Goal: Task Accomplishment & Management: Manage account settings

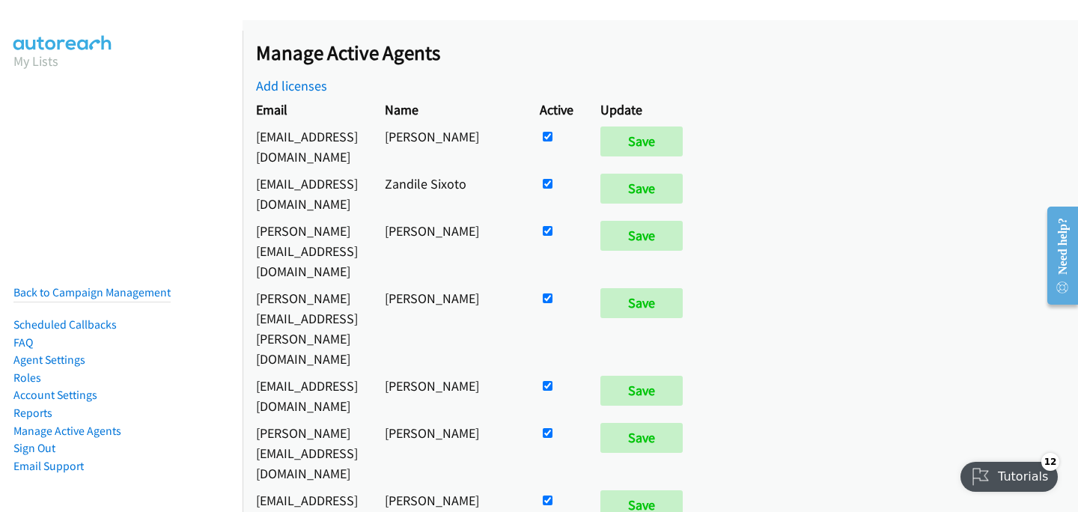
scroll to position [1282, 0]
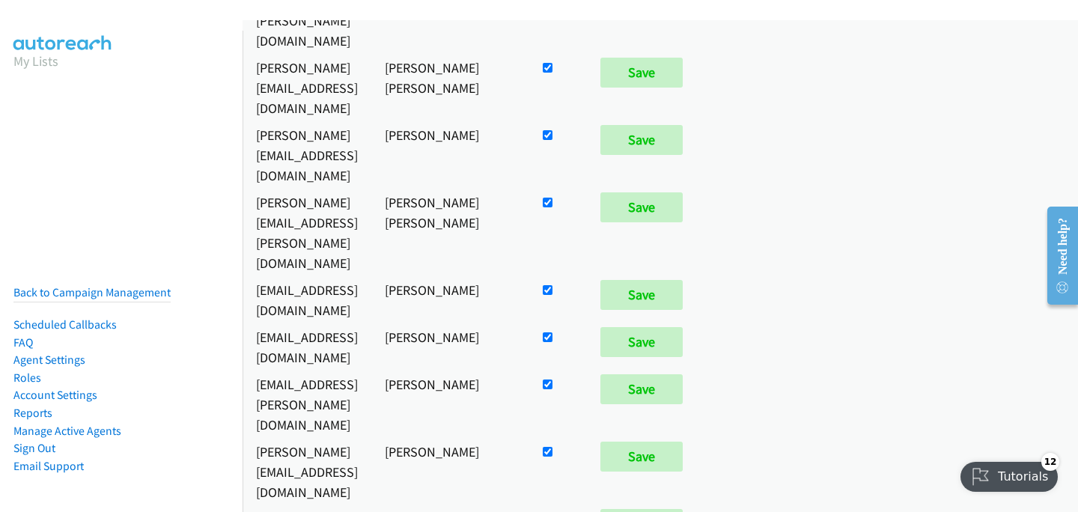
checkbox input "false"
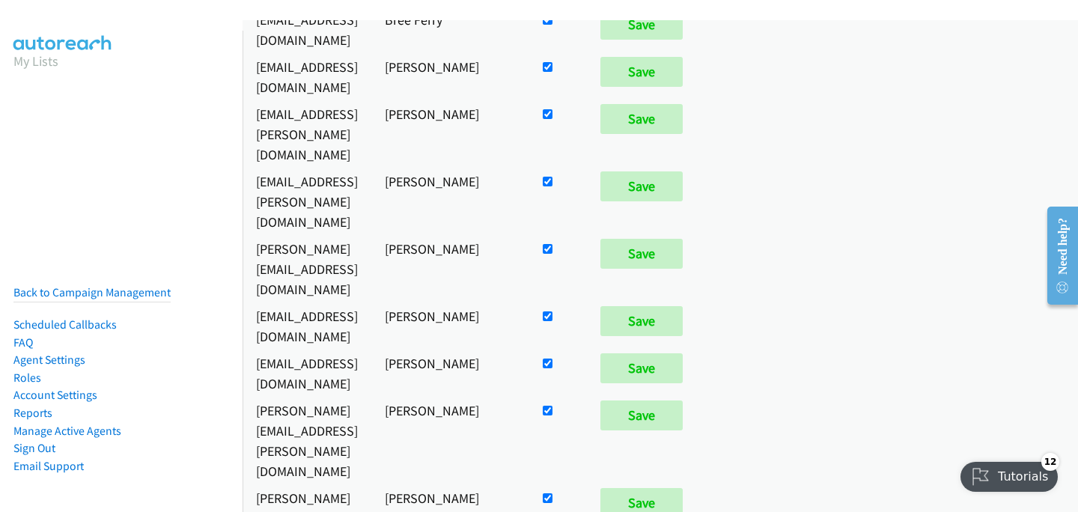
scroll to position [2609, 0]
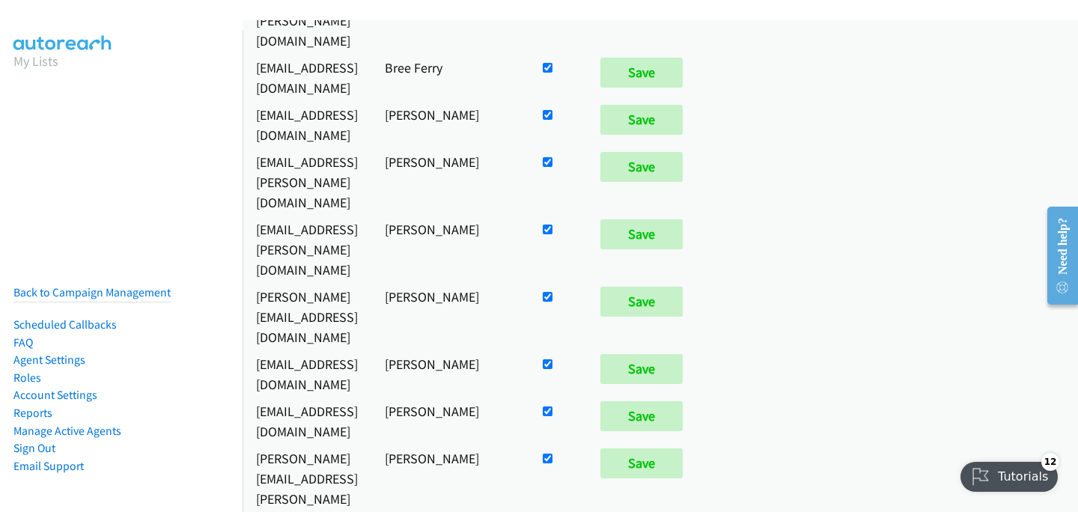
checkbox input "true"
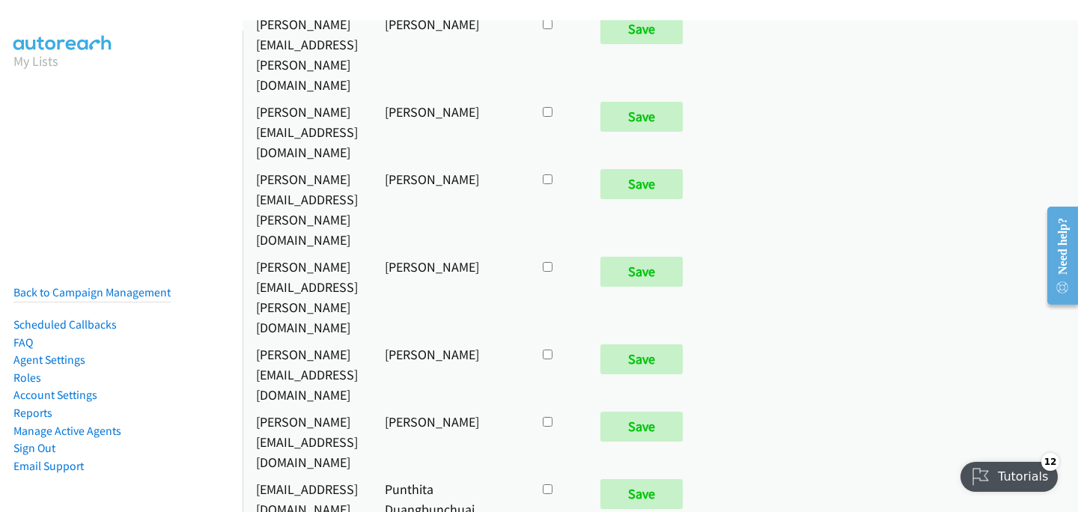
scroll to position [10435, 0]
checkbox input "true"
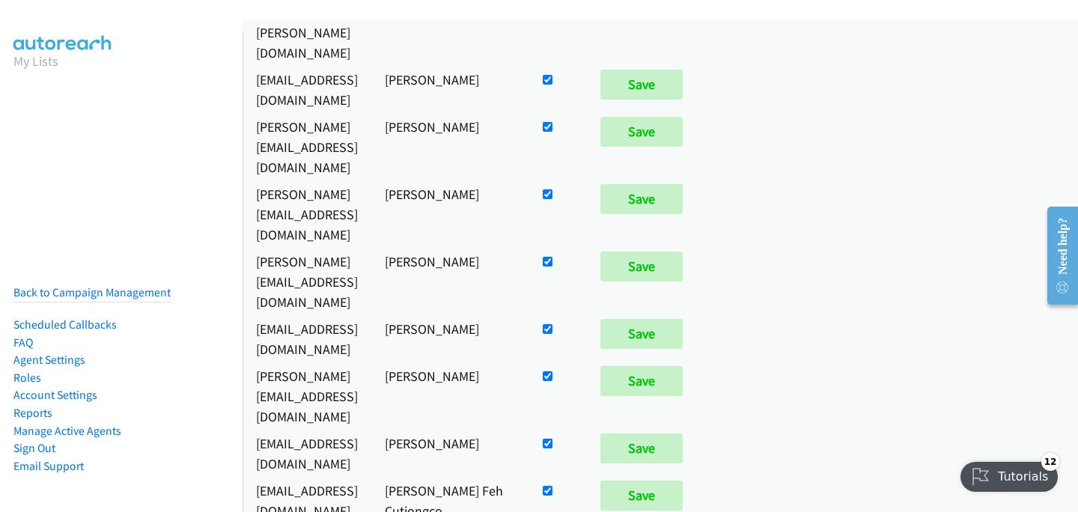
scroll to position [97, 0]
